Goal: Find specific page/section: Find specific page/section

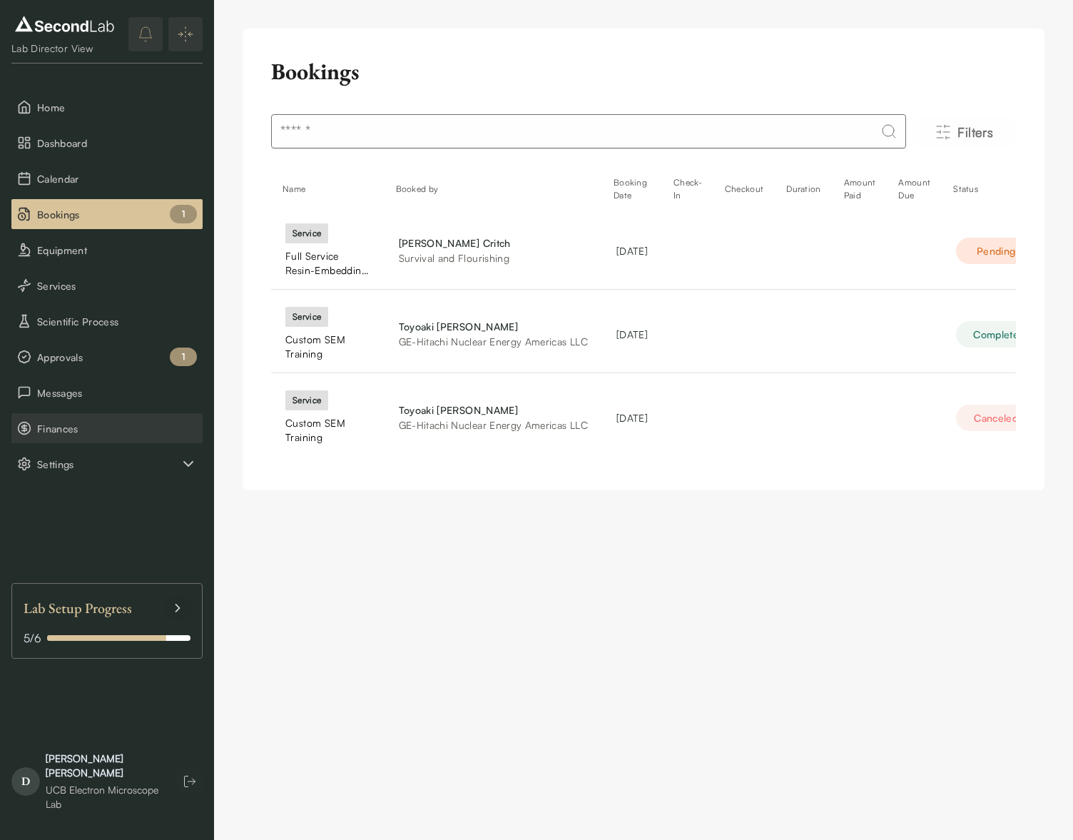
click at [56, 414] on button "Finances" at bounding box center [106, 428] width 191 height 30
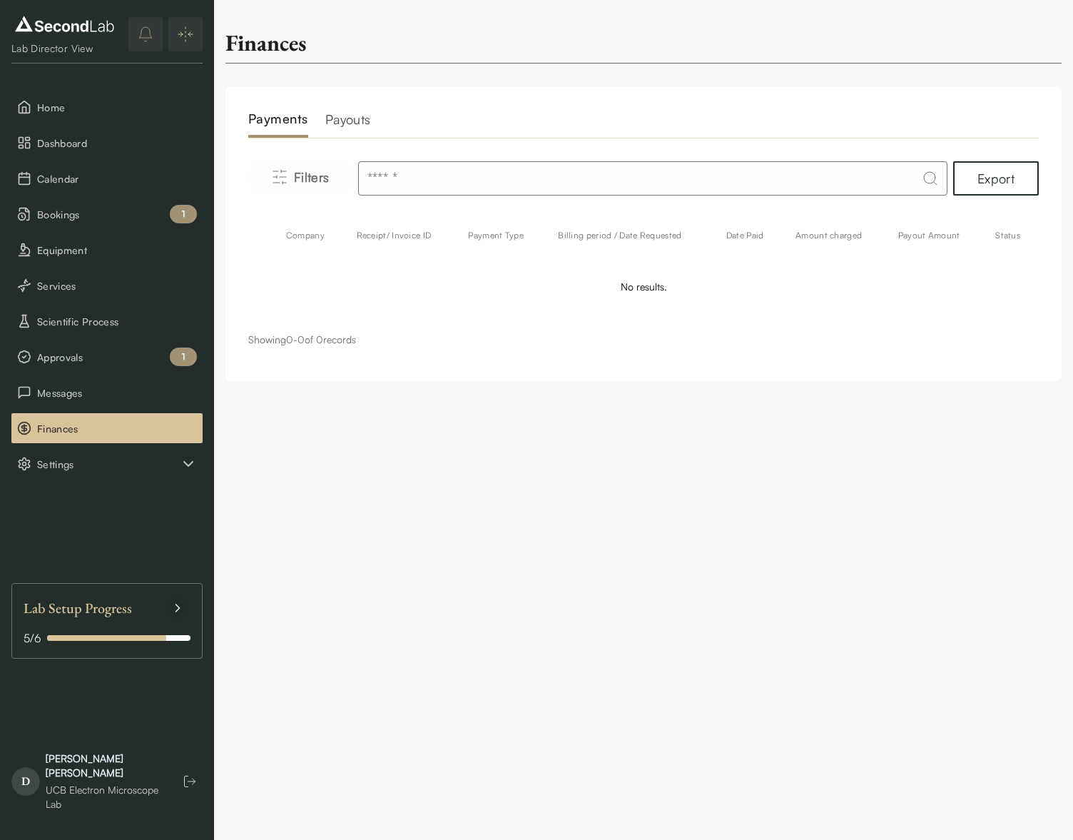
click at [342, 130] on h2 "Payouts" at bounding box center [348, 123] width 46 height 29
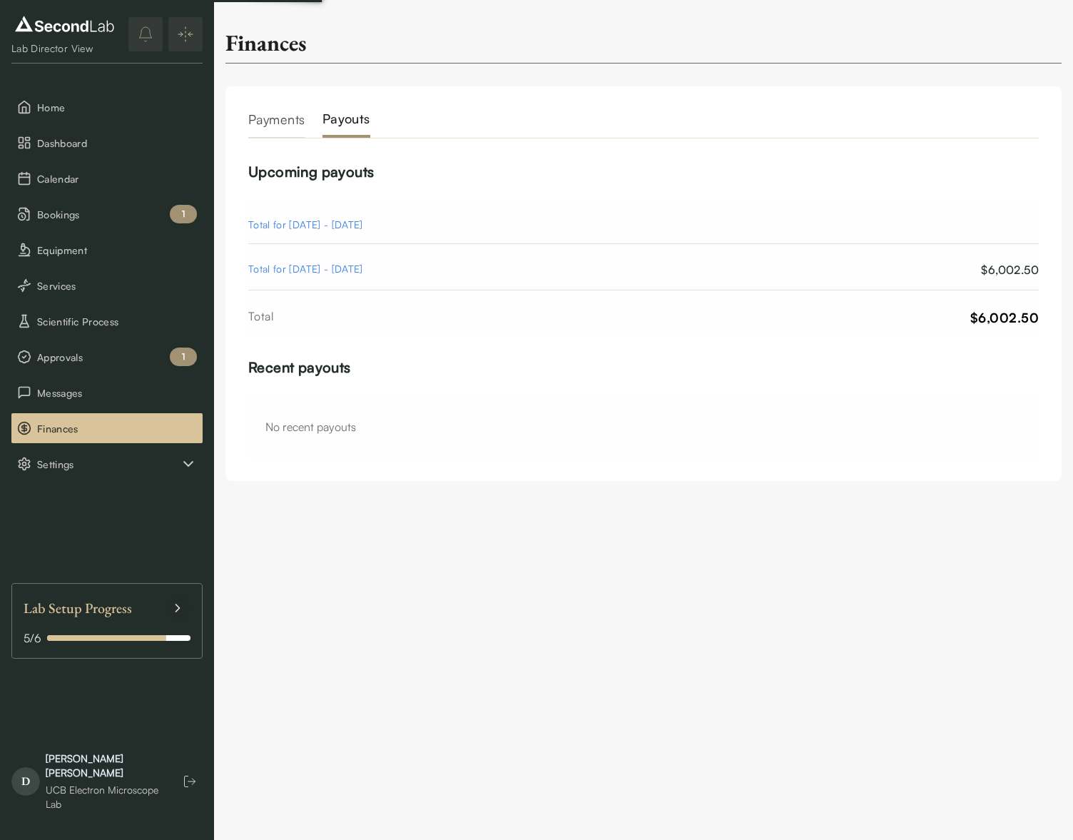
click at [348, 123] on h2 "Payouts" at bounding box center [346, 123] width 48 height 29
click at [287, 121] on h2 "Payments" at bounding box center [276, 123] width 57 height 29
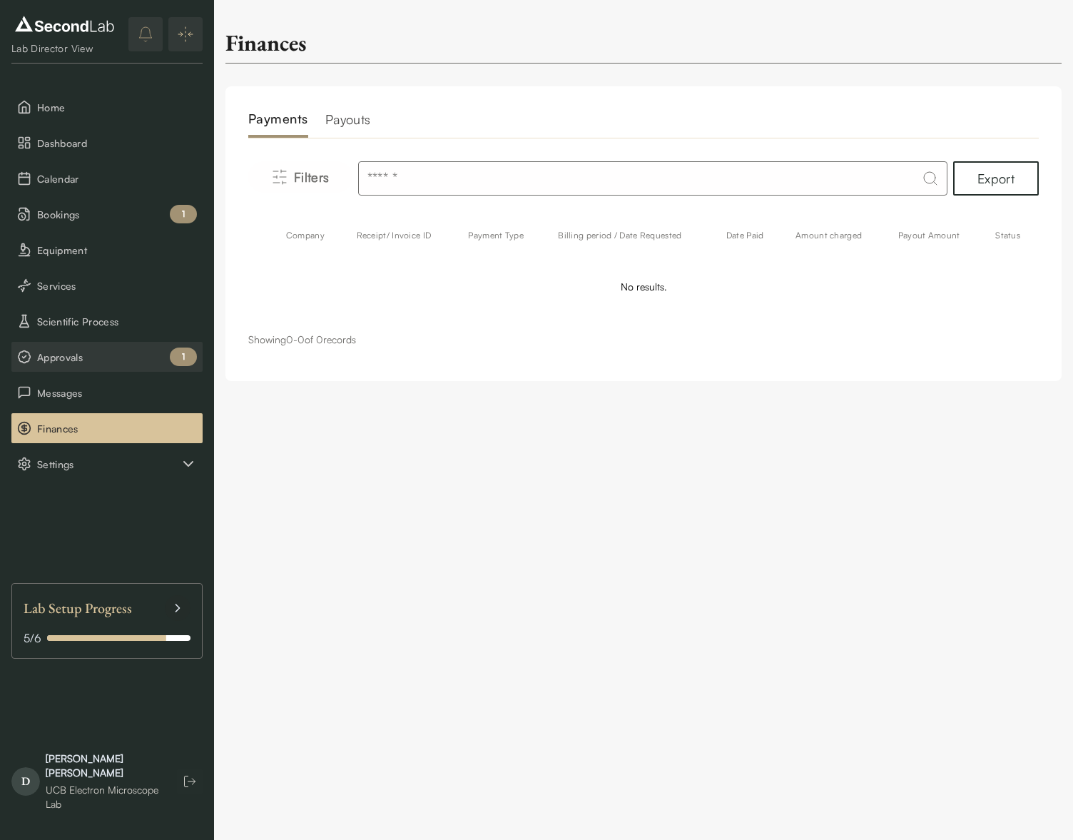
click at [139, 359] on span "Approvals" at bounding box center [117, 357] width 160 height 15
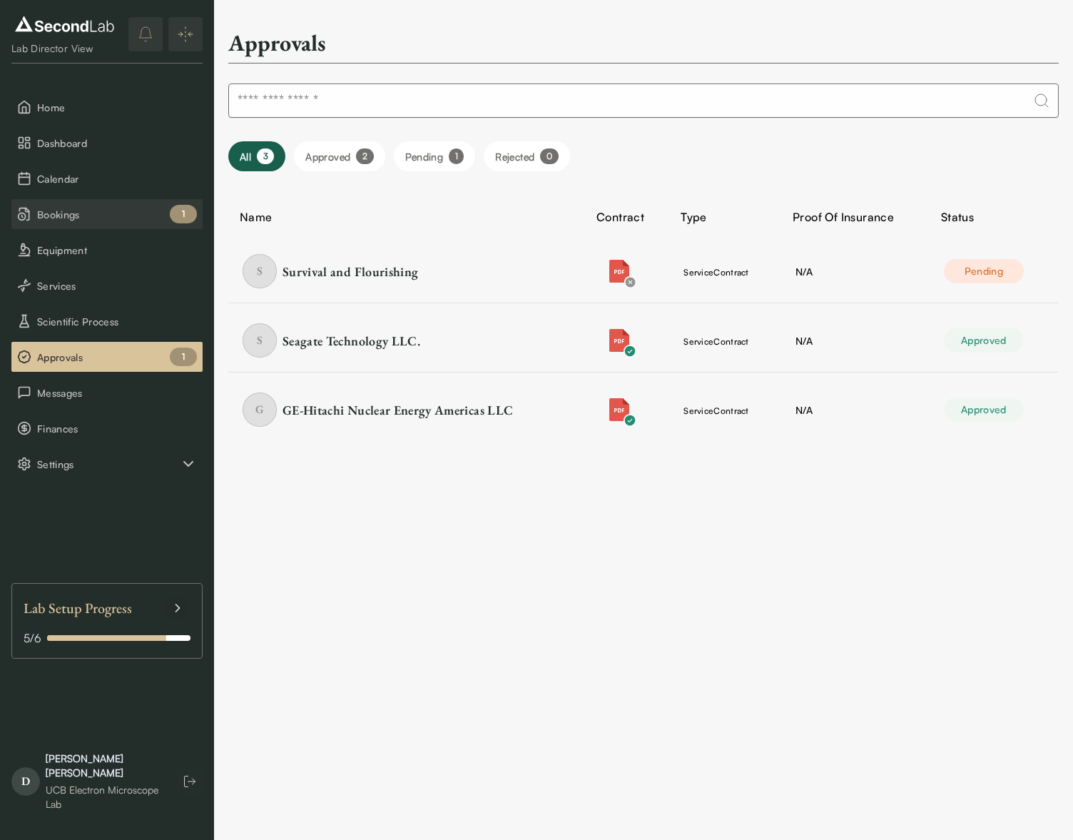
click at [65, 207] on span "Bookings" at bounding box center [117, 214] width 160 height 15
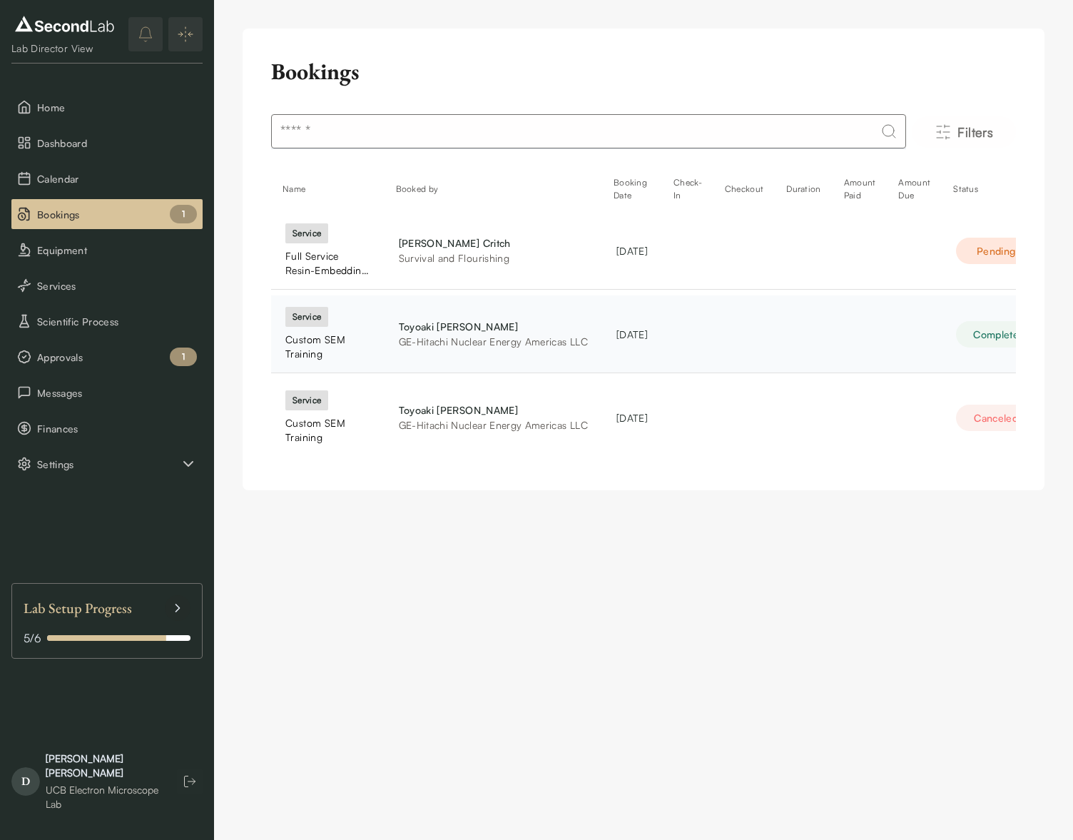
click at [566, 330] on div "[PERSON_NAME]" at bounding box center [493, 326] width 189 height 15
drag, startPoint x: 426, startPoint y: 325, endPoint x: 285, endPoint y: 317, distance: 141.5
click at [425, 325] on div "[PERSON_NAME]" at bounding box center [493, 326] width 189 height 15
click at [310, 341] on div "Custom SEM Training" at bounding box center [327, 346] width 85 height 29
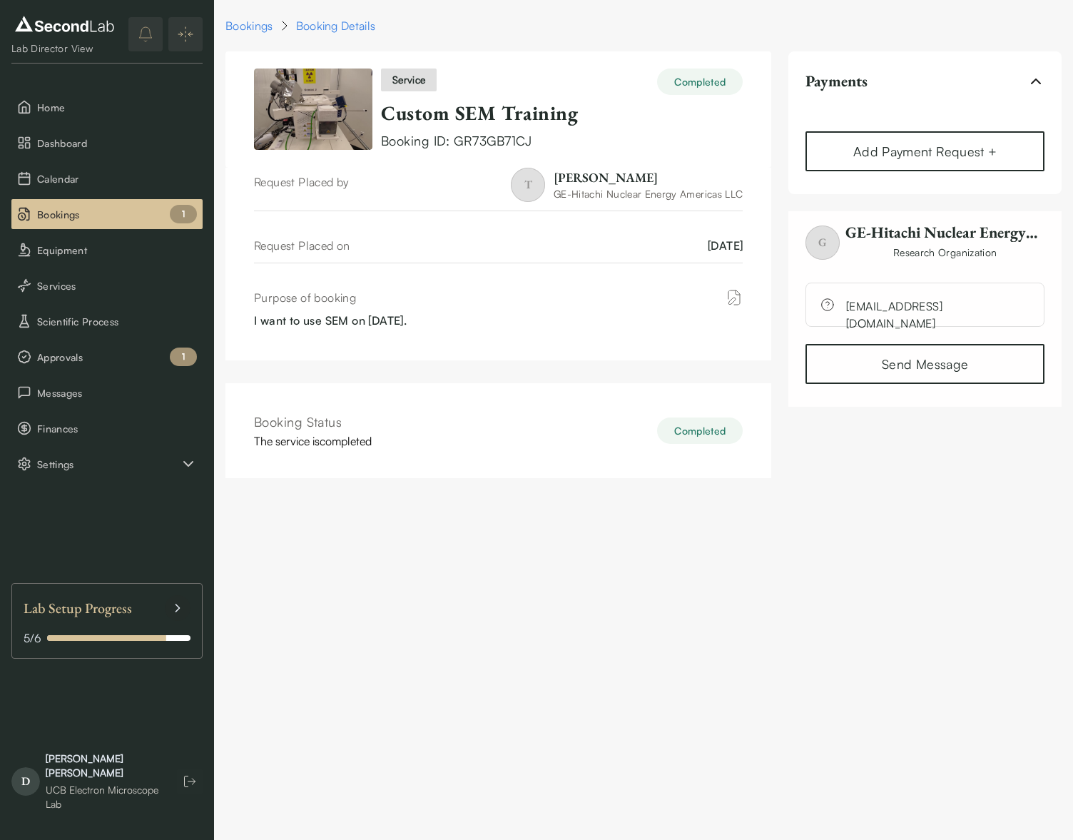
click at [757, 26] on div "Bookings Booking Details" at bounding box center [643, 25] width 836 height 17
click at [163, 363] on span "Approvals" at bounding box center [117, 357] width 160 height 15
